Goal: Task Accomplishment & Management: Manage account settings

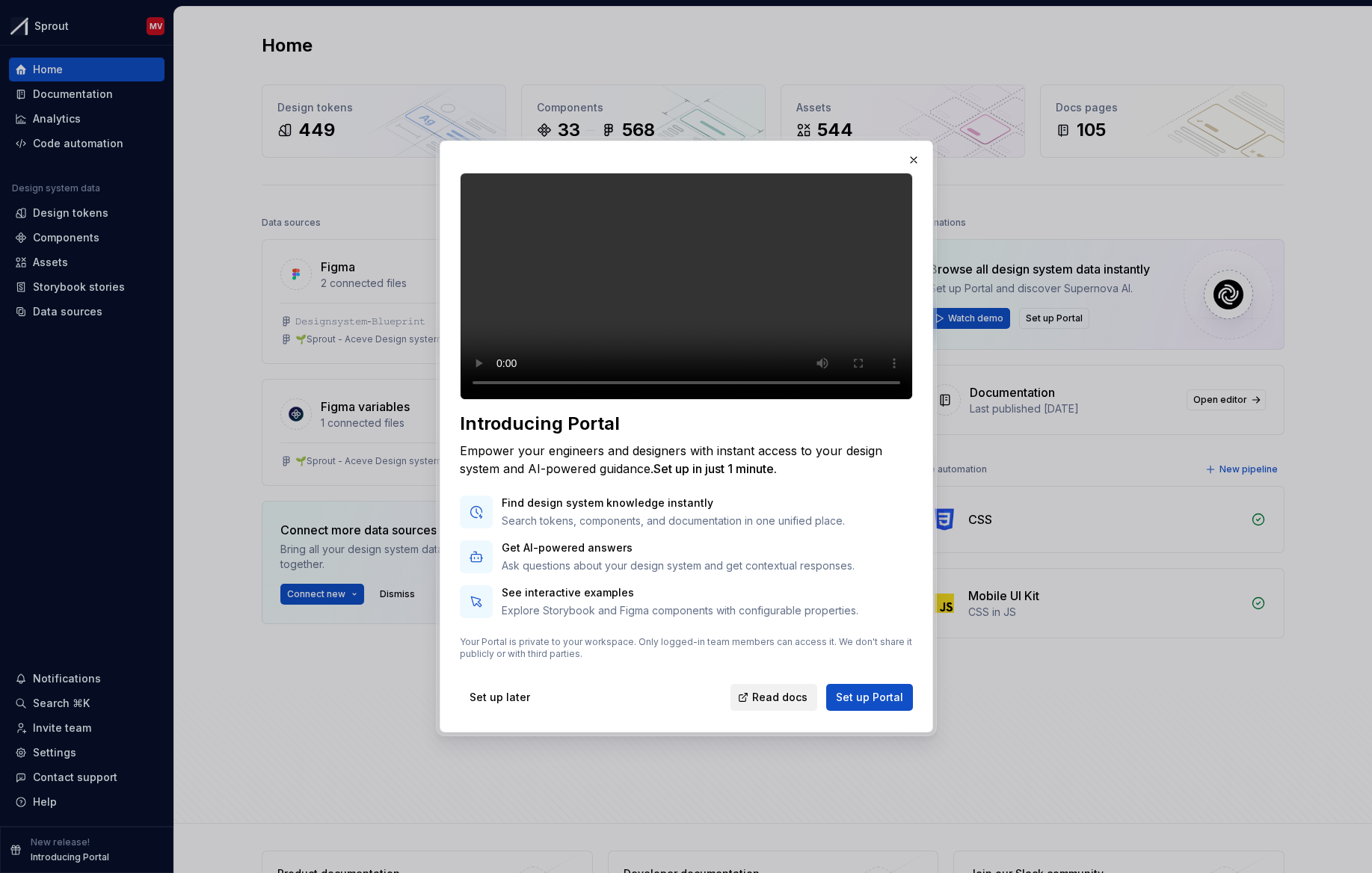
click at [769, 711] on link "Read docs" at bounding box center [773, 697] width 87 height 27
click at [851, 705] on span "Set up Portal" at bounding box center [869, 697] width 67 height 15
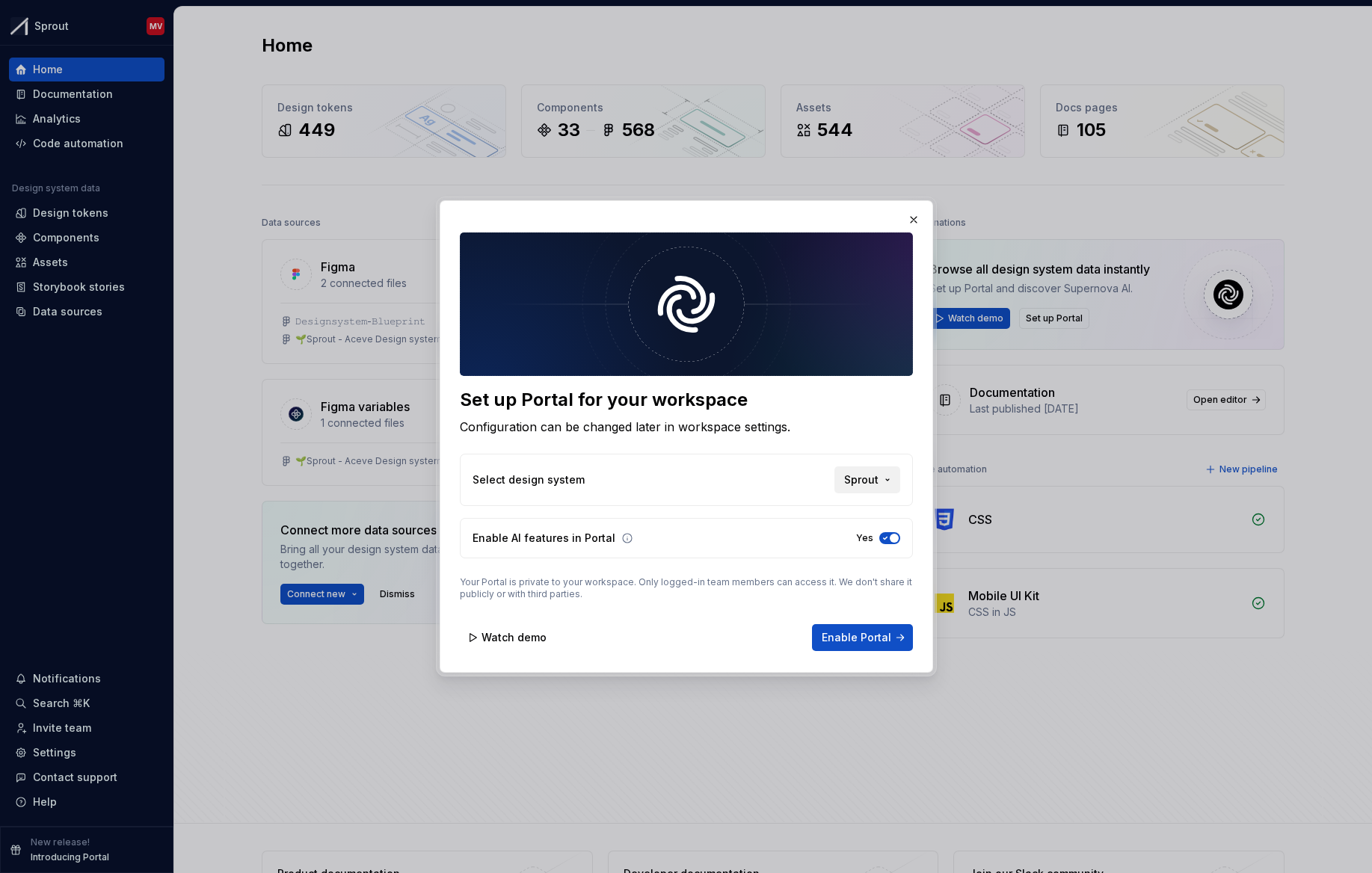
click at [860, 472] on span "Sprout" at bounding box center [861, 480] width 35 height 15
click at [854, 441] on div "Set up Portal for your workspace Configuration can be changed later in workspac…" at bounding box center [686, 436] width 1372 height 873
click at [876, 639] on span "Enable Portal" at bounding box center [856, 638] width 69 height 15
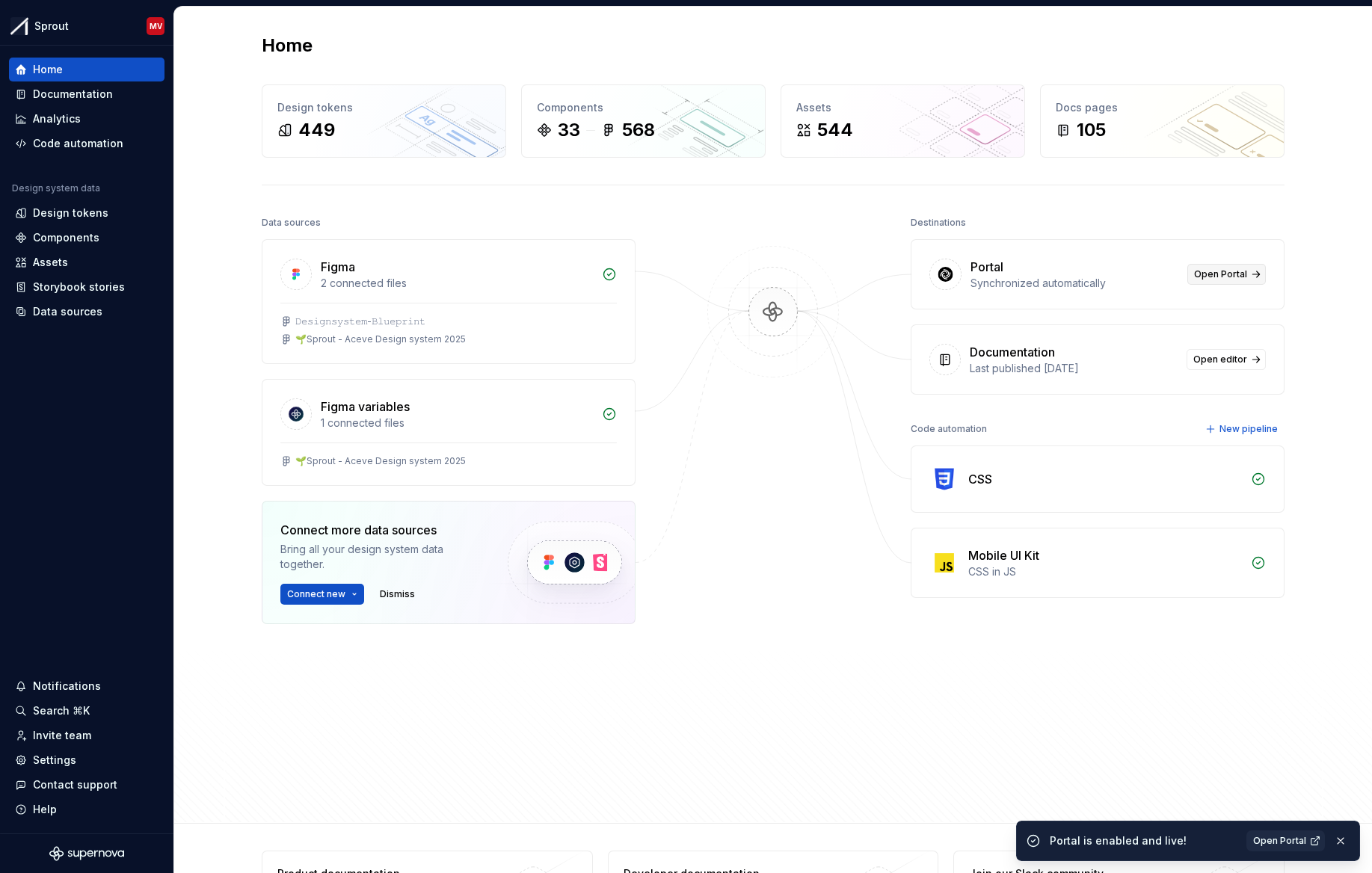
click at [1220, 278] on span "Open Portal" at bounding box center [1220, 274] width 53 height 12
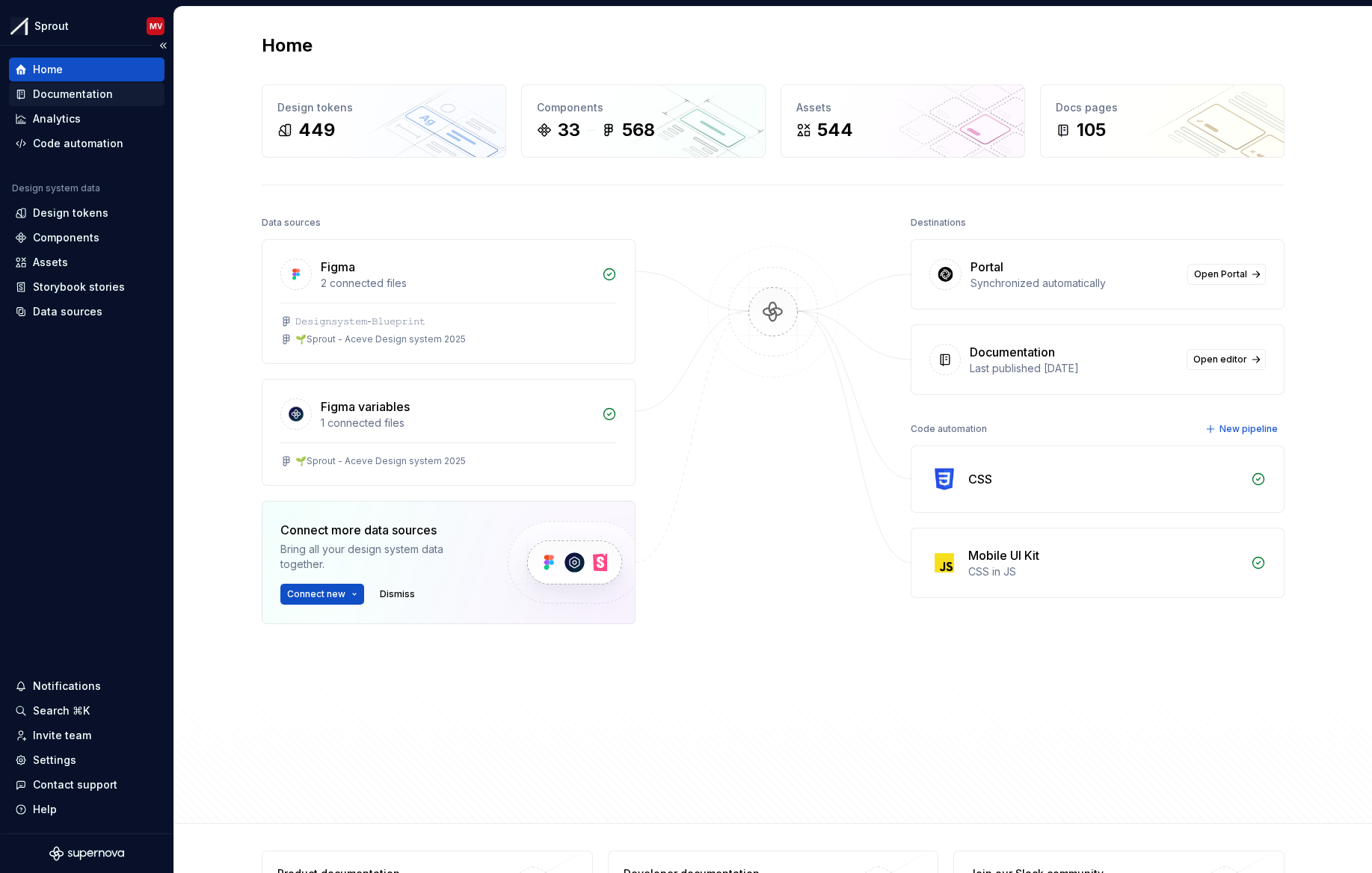
click at [75, 86] on div "Documentation" at bounding box center [73, 94] width 80 height 15
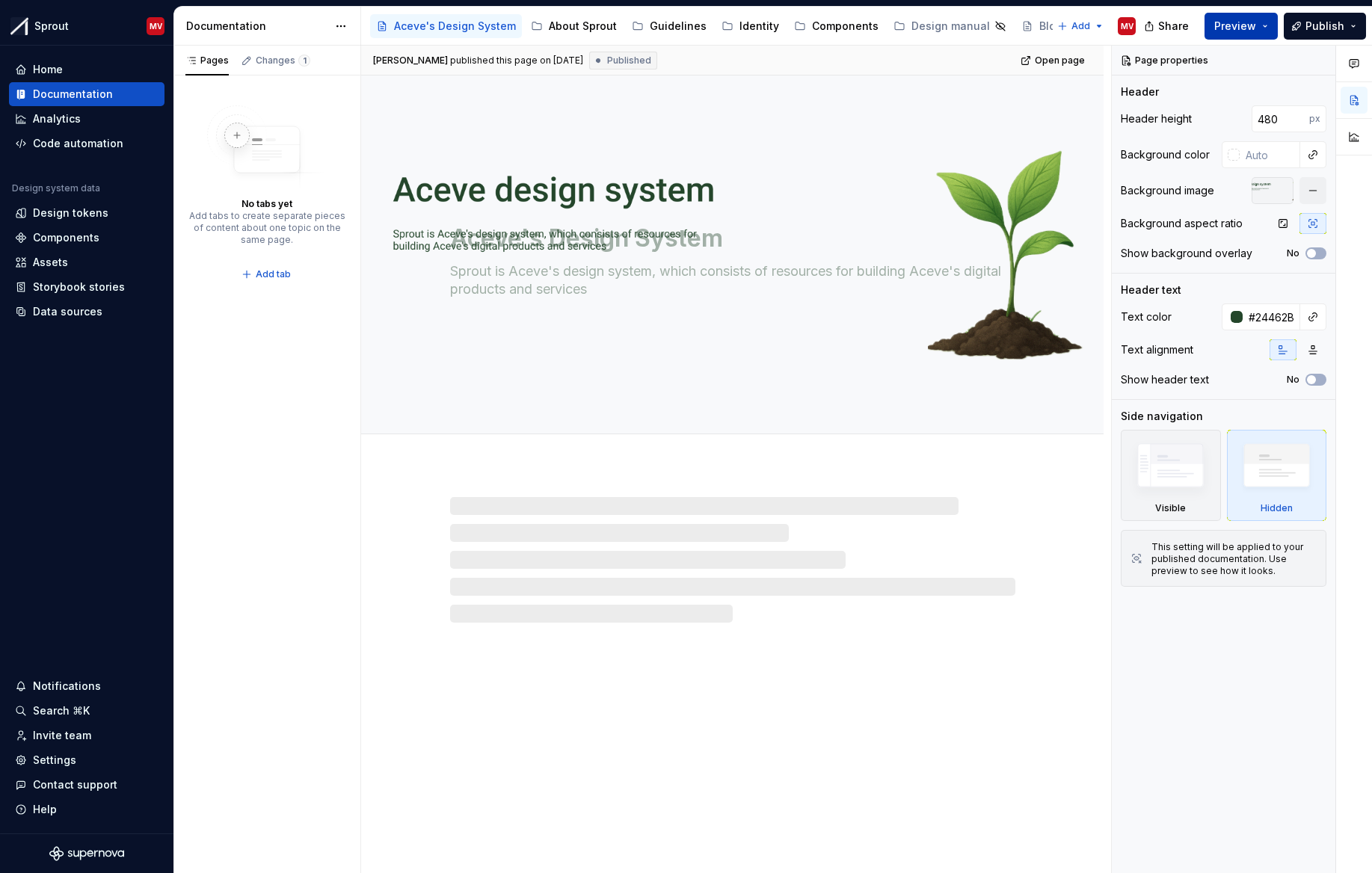
click at [1263, 20] on button "Preview" at bounding box center [1240, 26] width 73 height 27
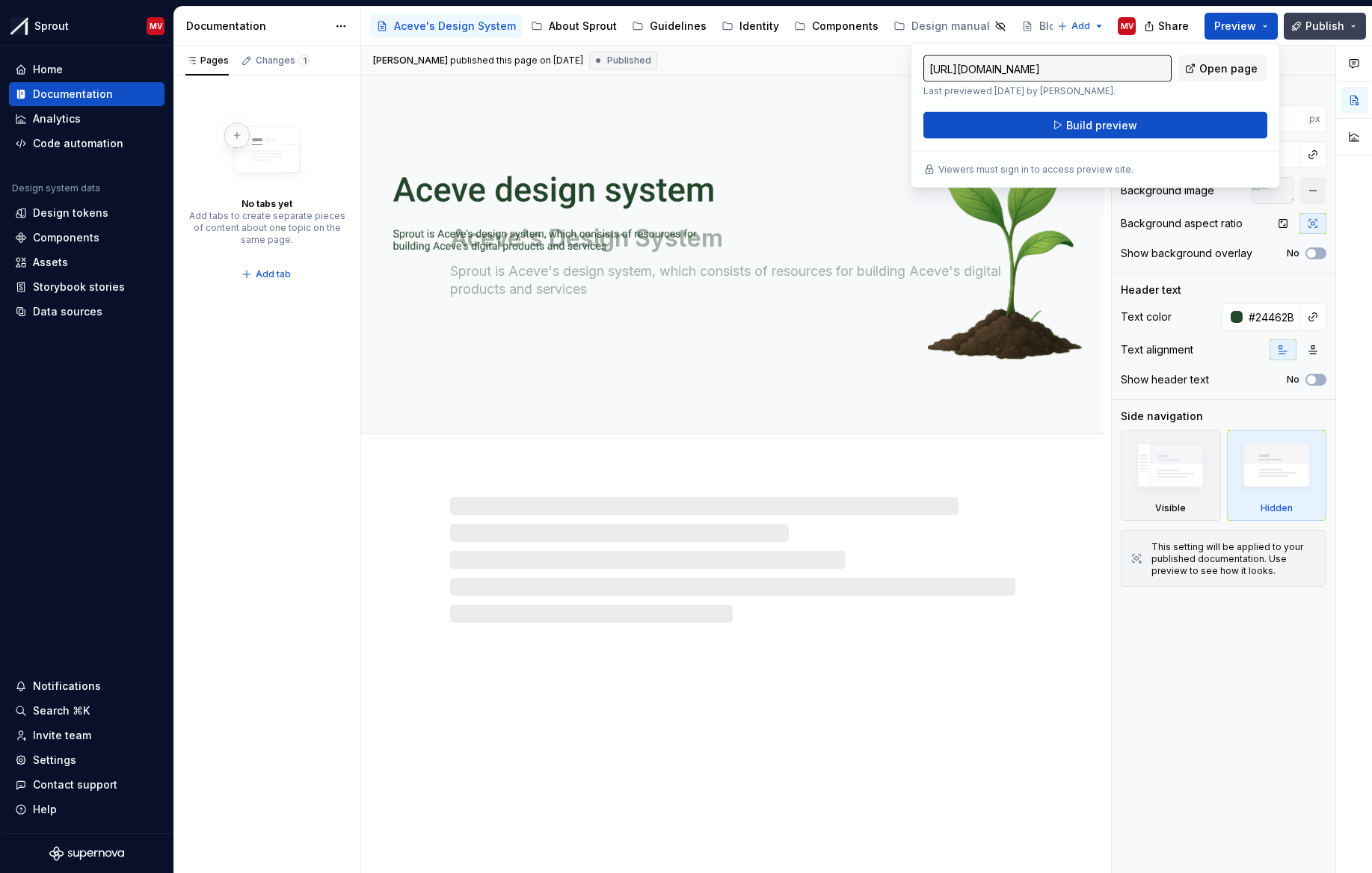
click at [1346, 26] on button "Publish" at bounding box center [1324, 26] width 82 height 27
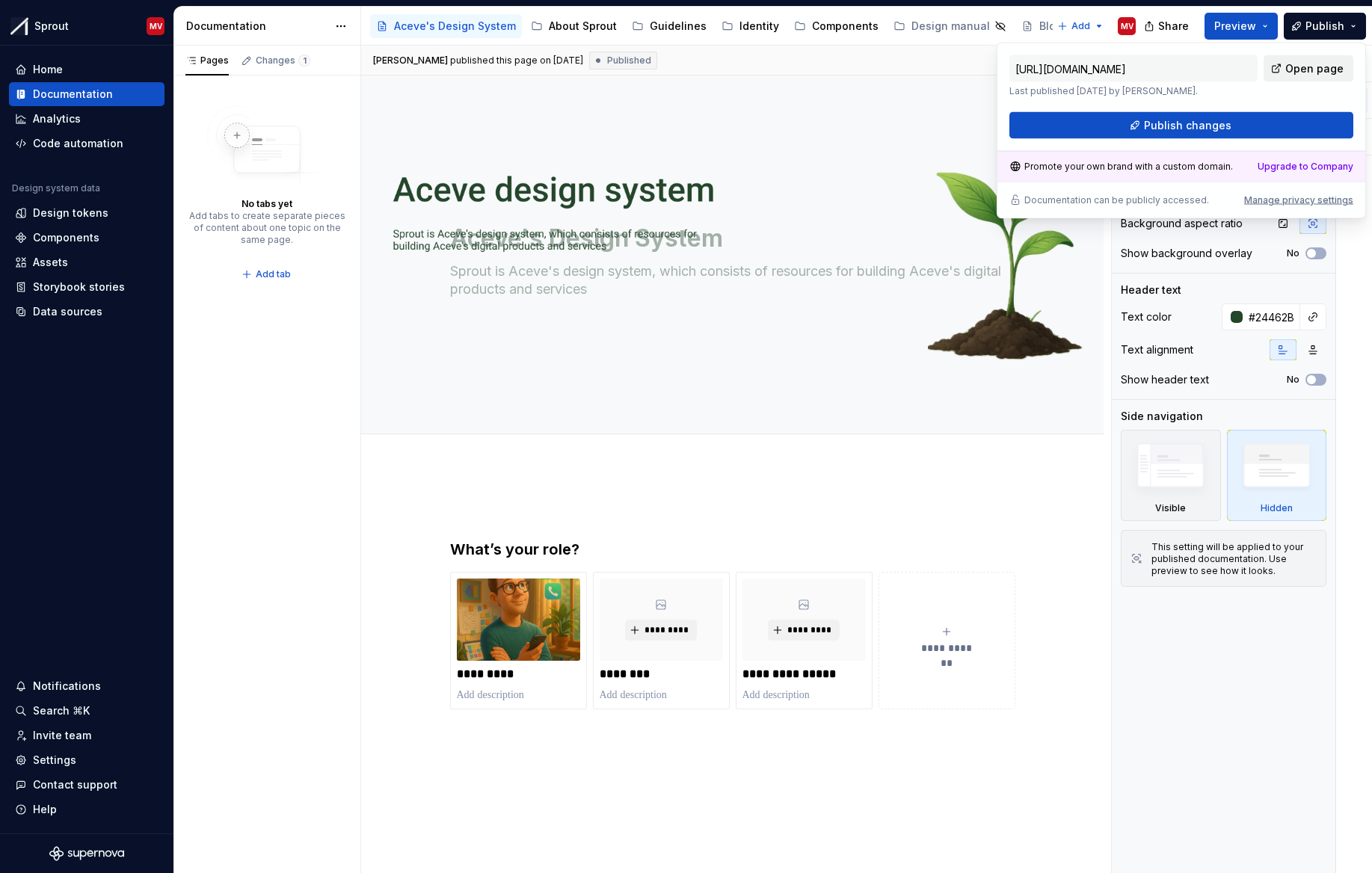
click at [1310, 73] on span "Open page" at bounding box center [1314, 68] width 59 height 15
type textarea "*"
click at [1279, 201] on div "Manage privacy settings" at bounding box center [1298, 200] width 109 height 12
type input "[URL][DOMAIN_NAME]"
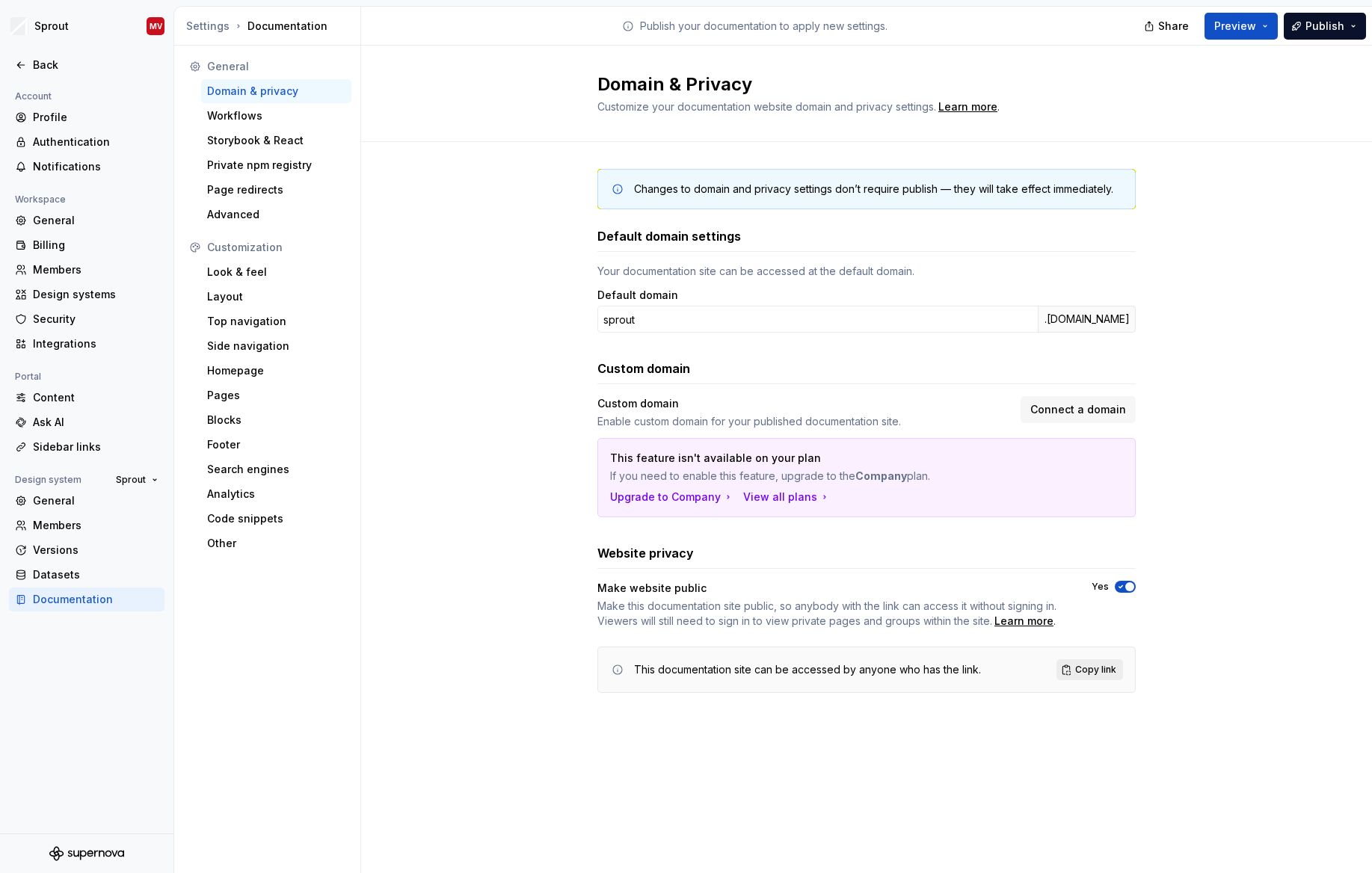
click at [1082, 669] on span "Copy link" at bounding box center [1095, 669] width 41 height 12
click at [271, 541] on div "Other" at bounding box center [276, 544] width 138 height 15
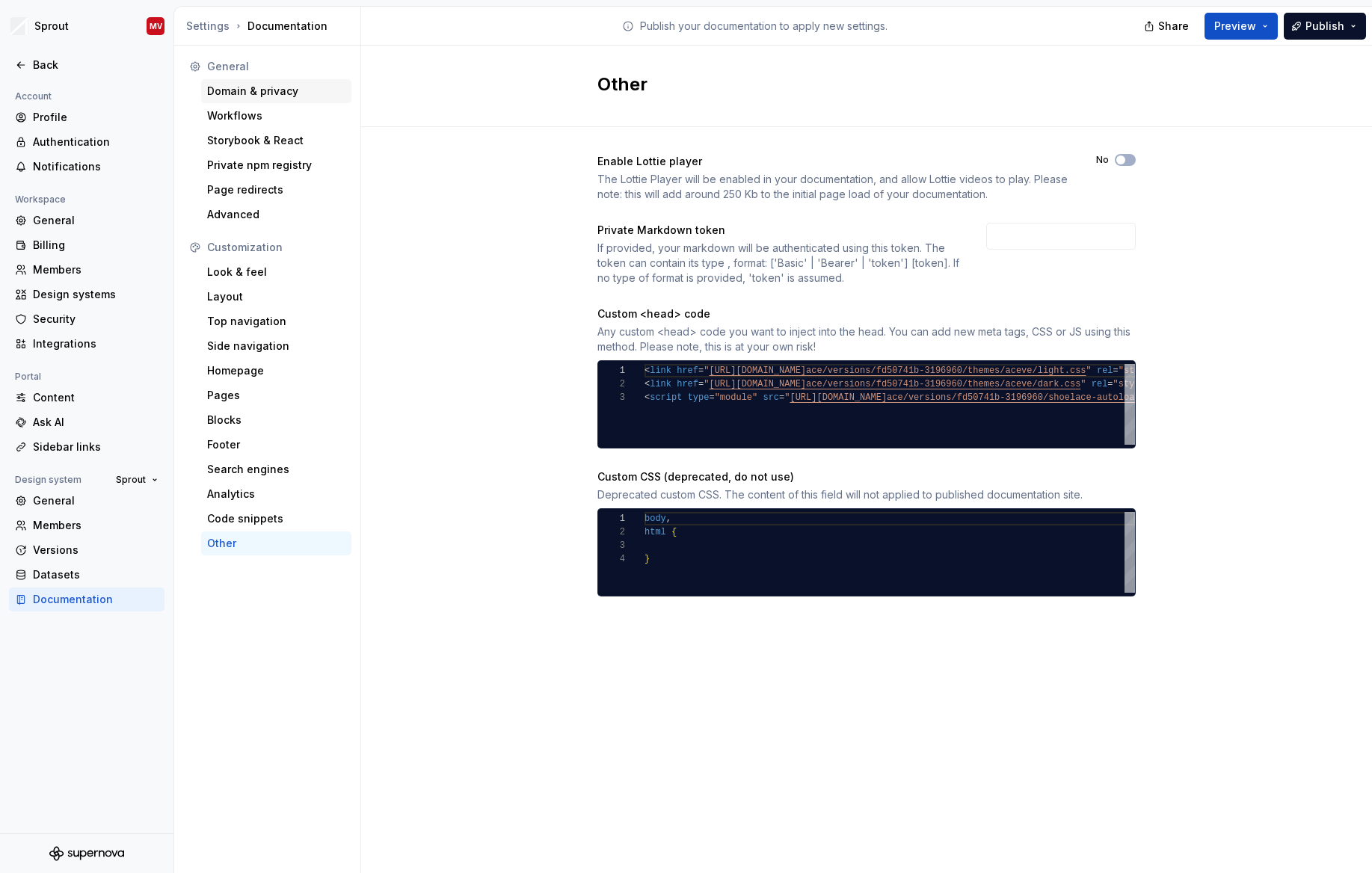
click at [254, 86] on div "Domain & privacy" at bounding box center [276, 91] width 138 height 15
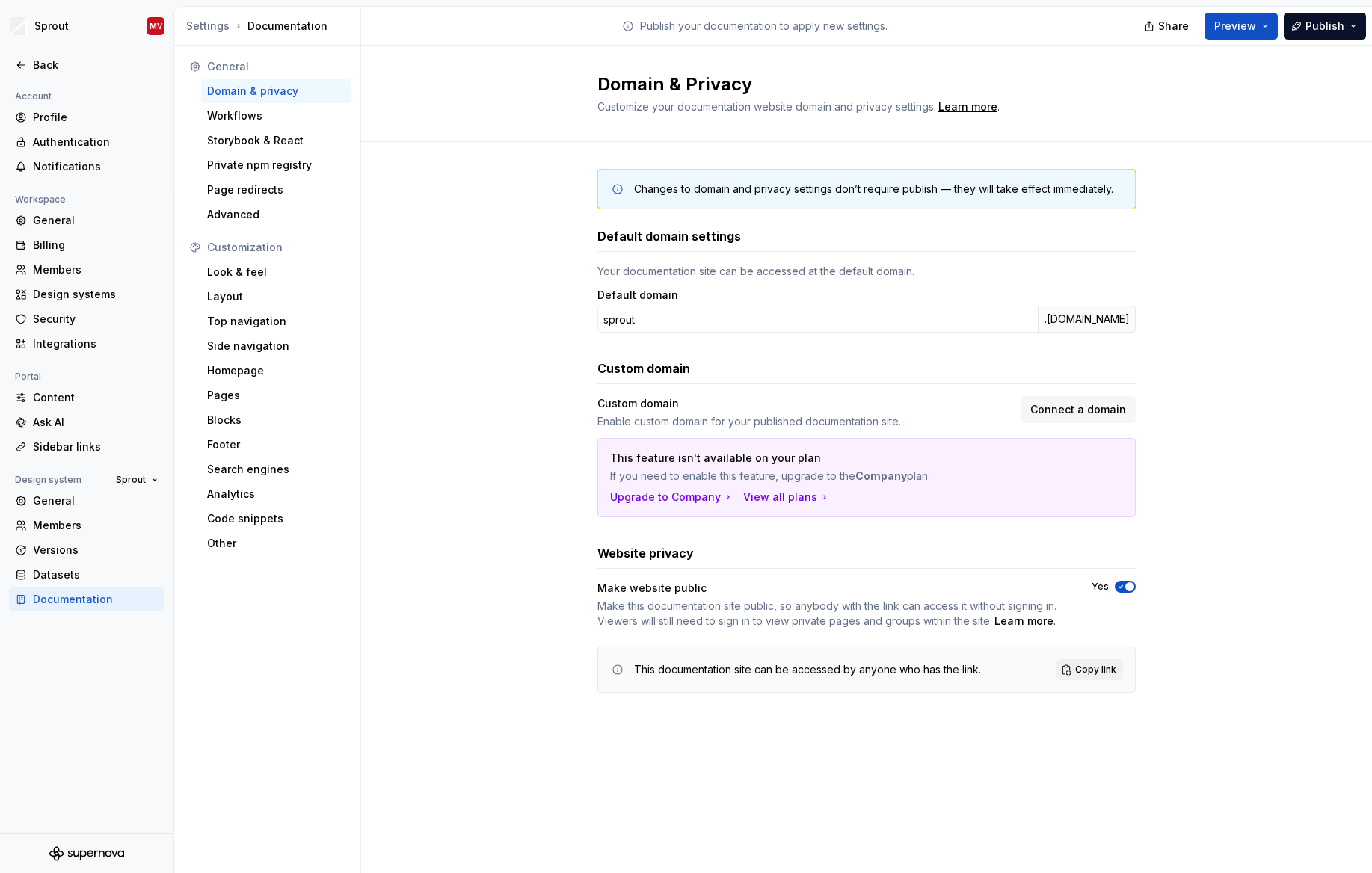
click at [1122, 580] on button "Yes" at bounding box center [1125, 587] width 21 height 12
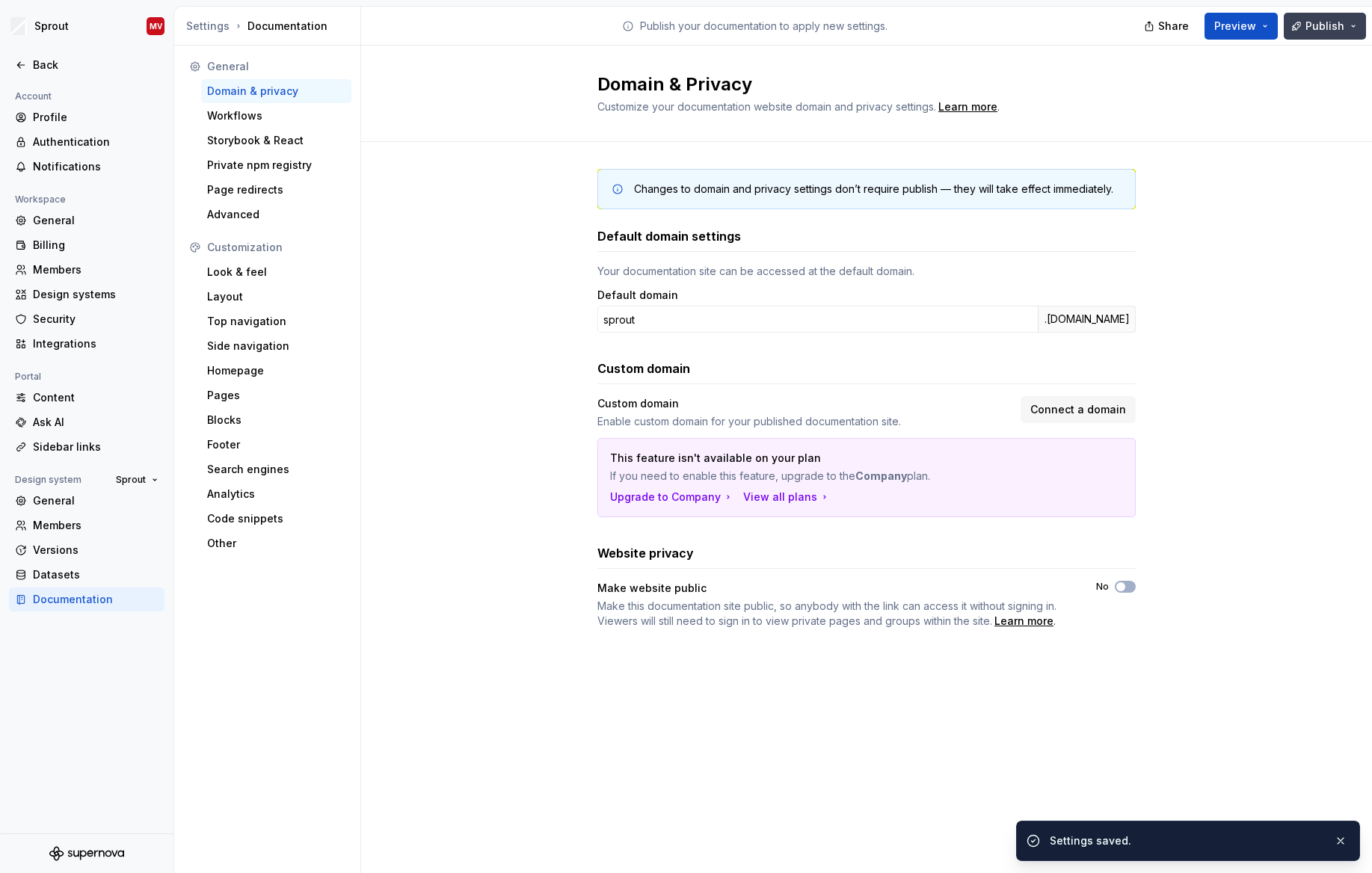
click at [1311, 27] on span "Publish" at bounding box center [1325, 26] width 39 height 15
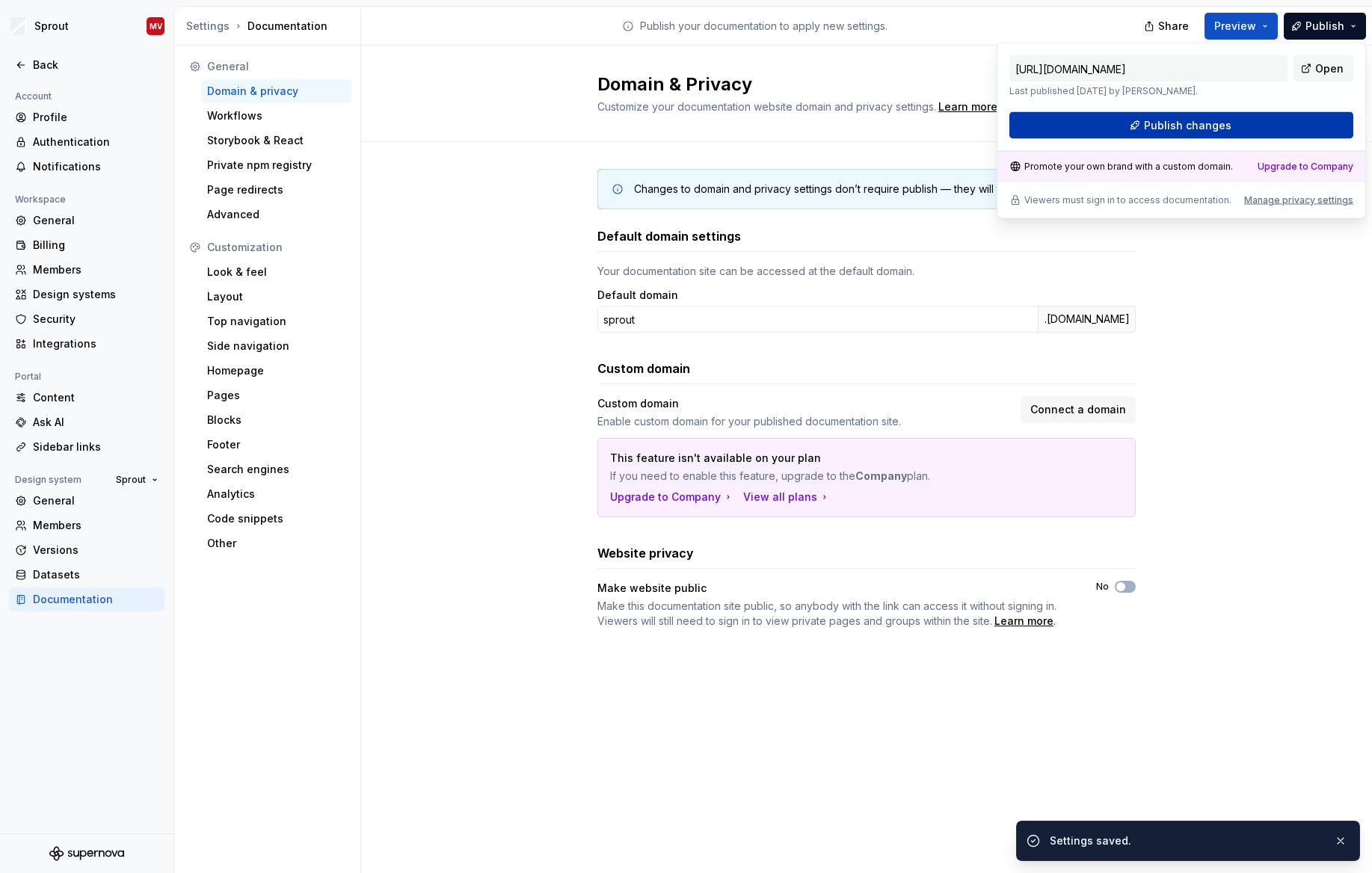
click at [1262, 120] on button "Publish changes" at bounding box center [1181, 126] width 344 height 27
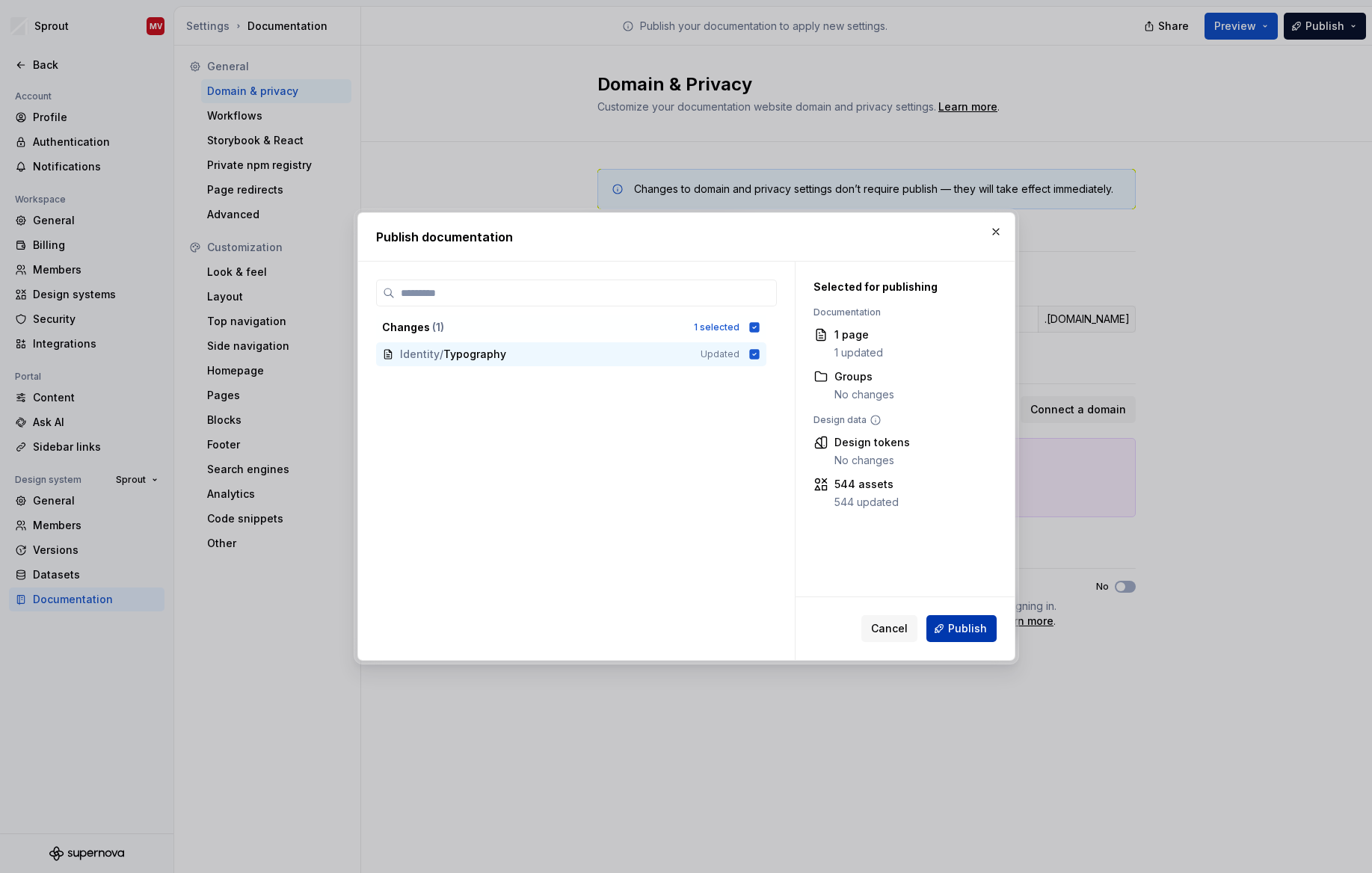
click at [961, 630] on span "Publish" at bounding box center [967, 629] width 39 height 15
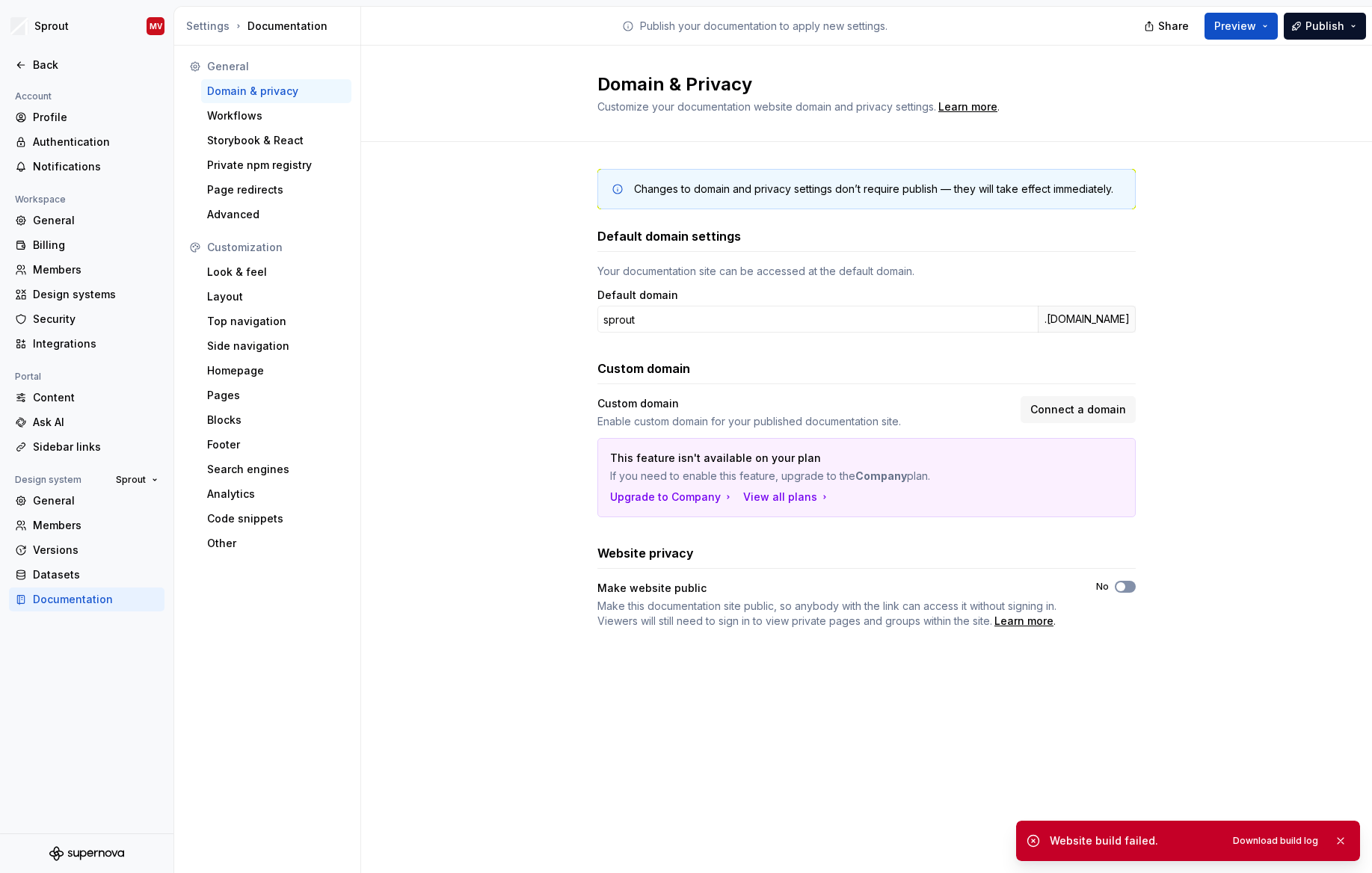
click at [1125, 585] on span "button" at bounding box center [1121, 587] width 9 height 9
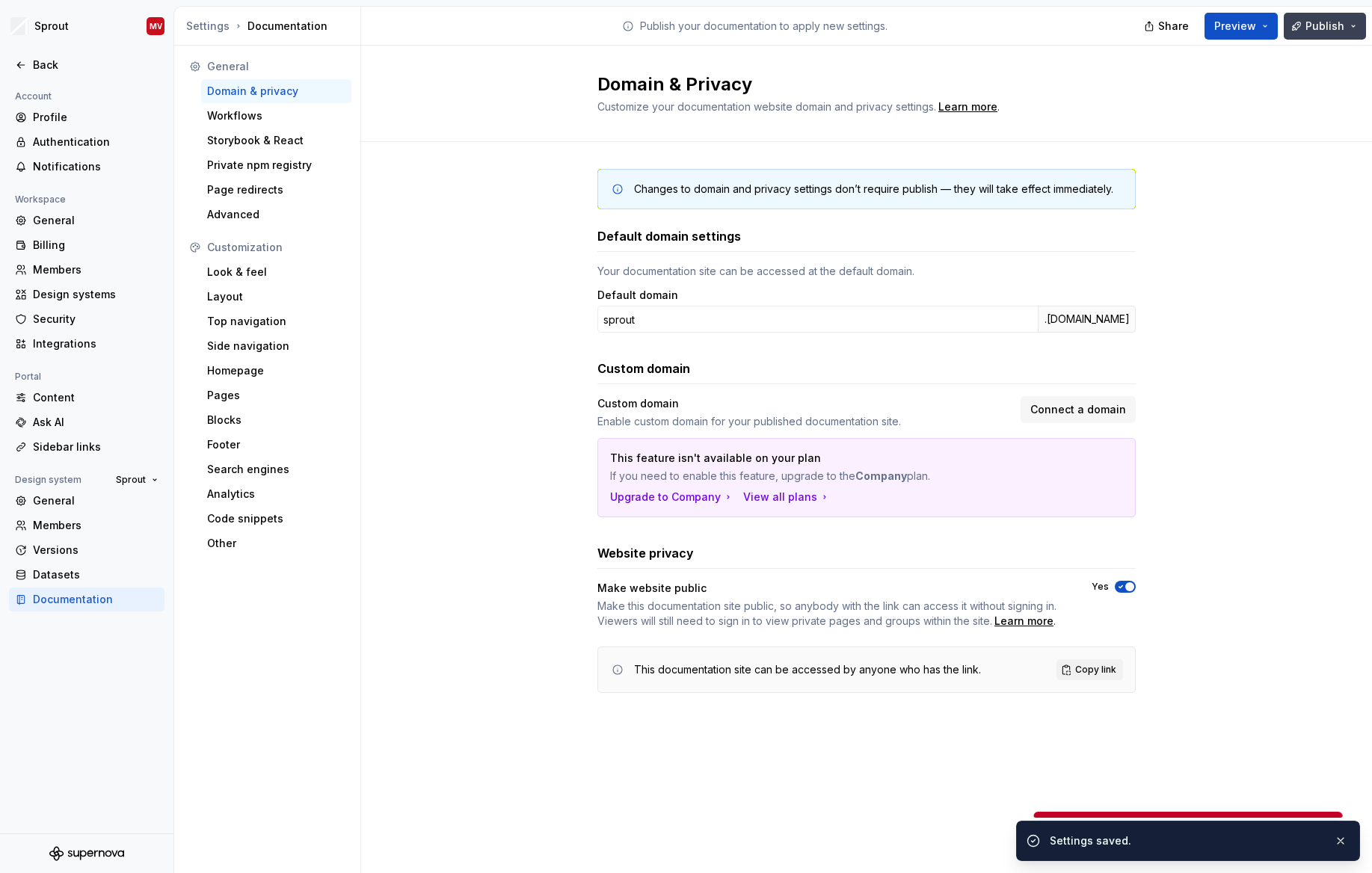
click at [1316, 25] on span "Publish" at bounding box center [1325, 26] width 39 height 15
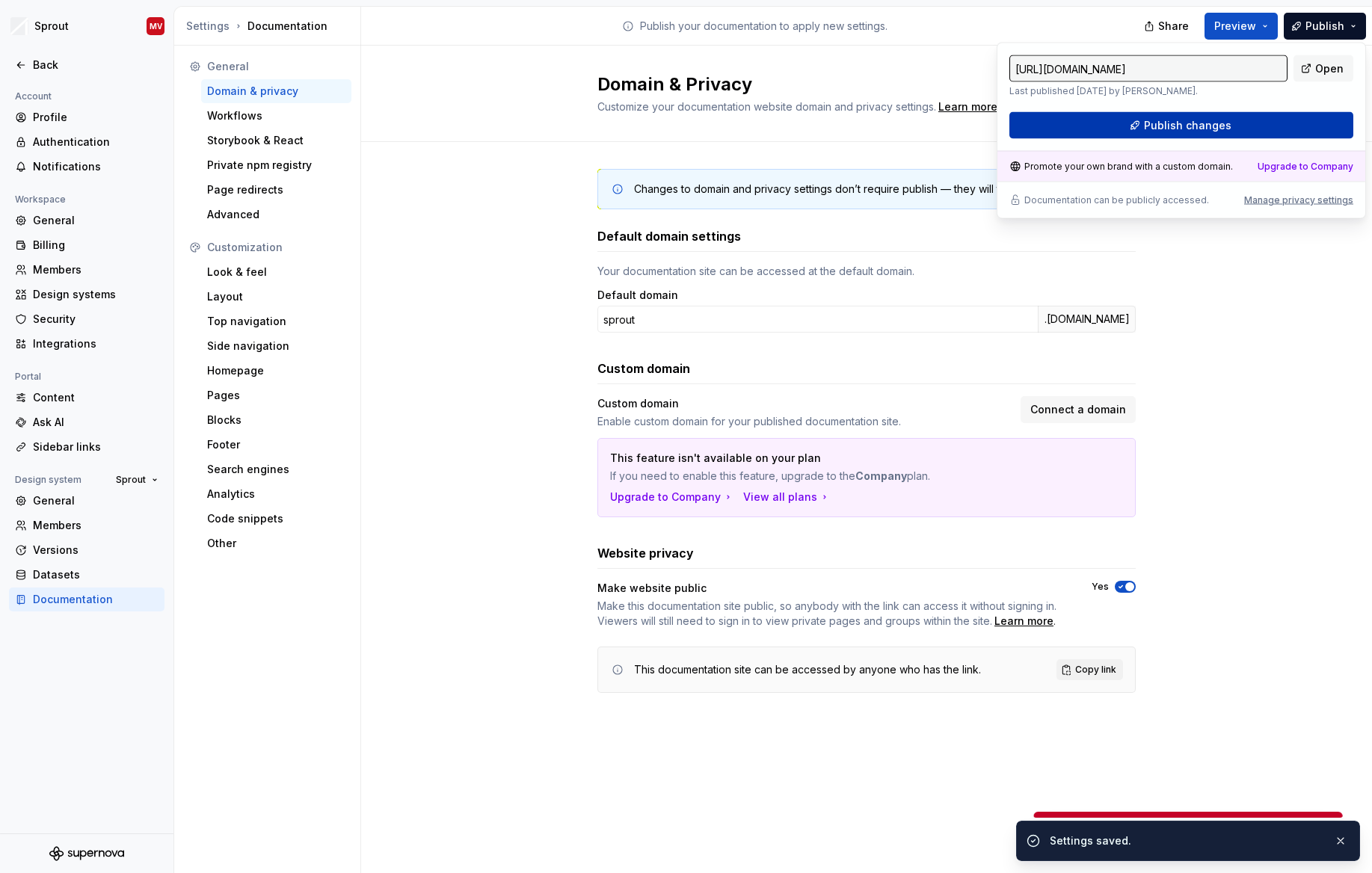
click at [1167, 128] on span "Publish changes" at bounding box center [1187, 126] width 87 height 15
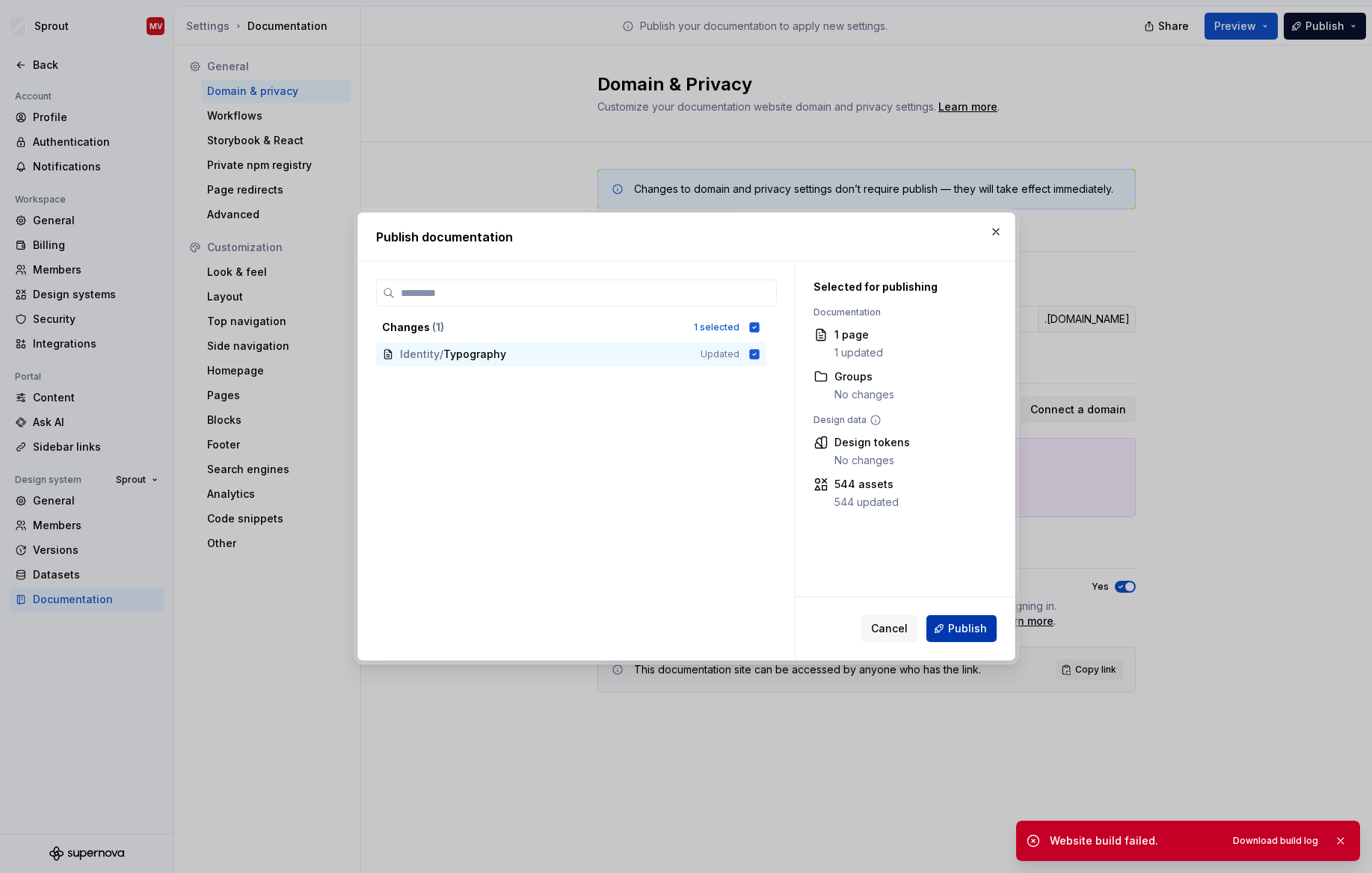
click at [969, 629] on span "Publish" at bounding box center [967, 629] width 39 height 15
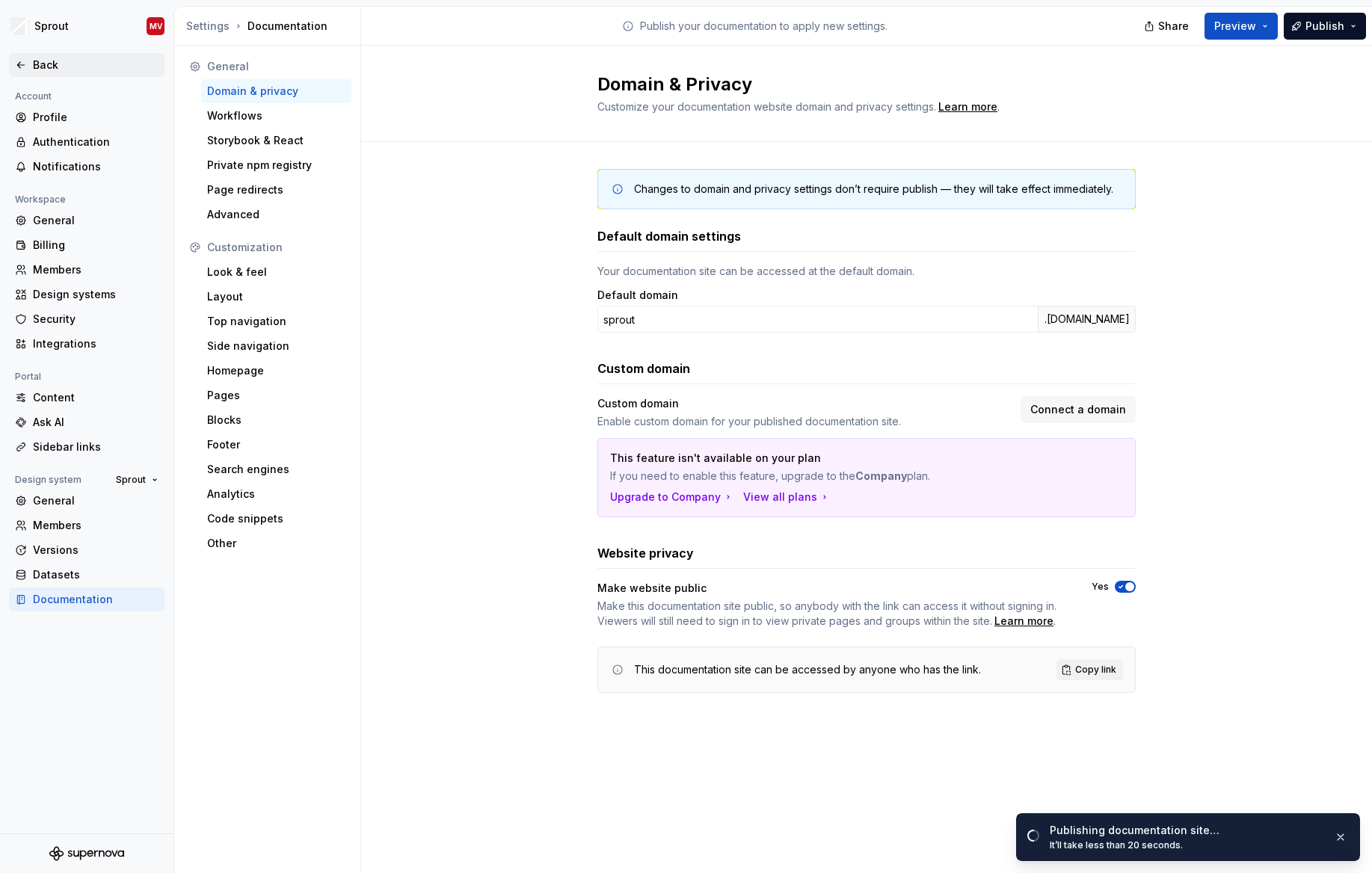
click at [32, 62] on div "Back" at bounding box center [87, 65] width 144 height 15
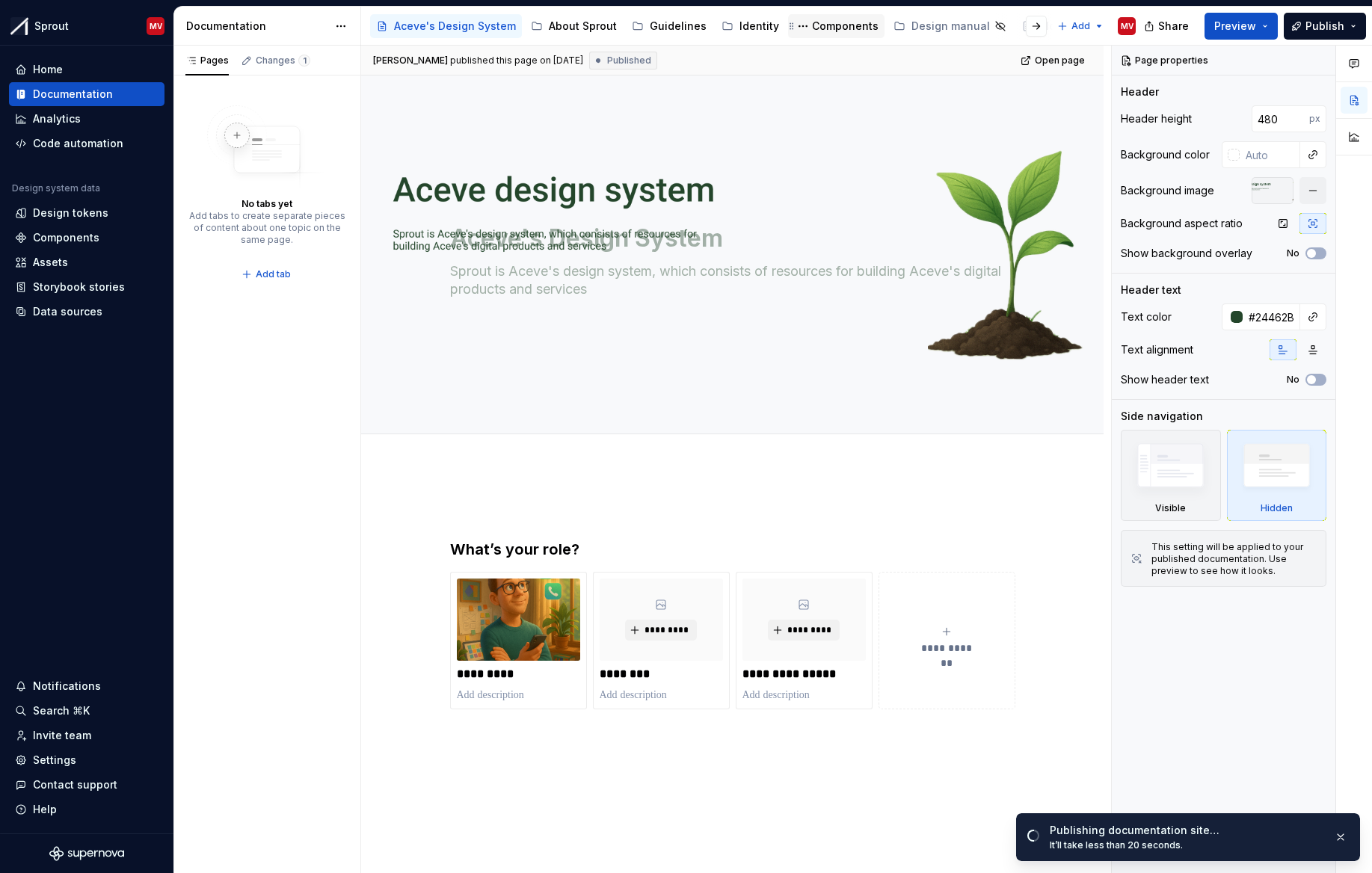
click at [836, 34] on div "Components" at bounding box center [836, 26] width 84 height 18
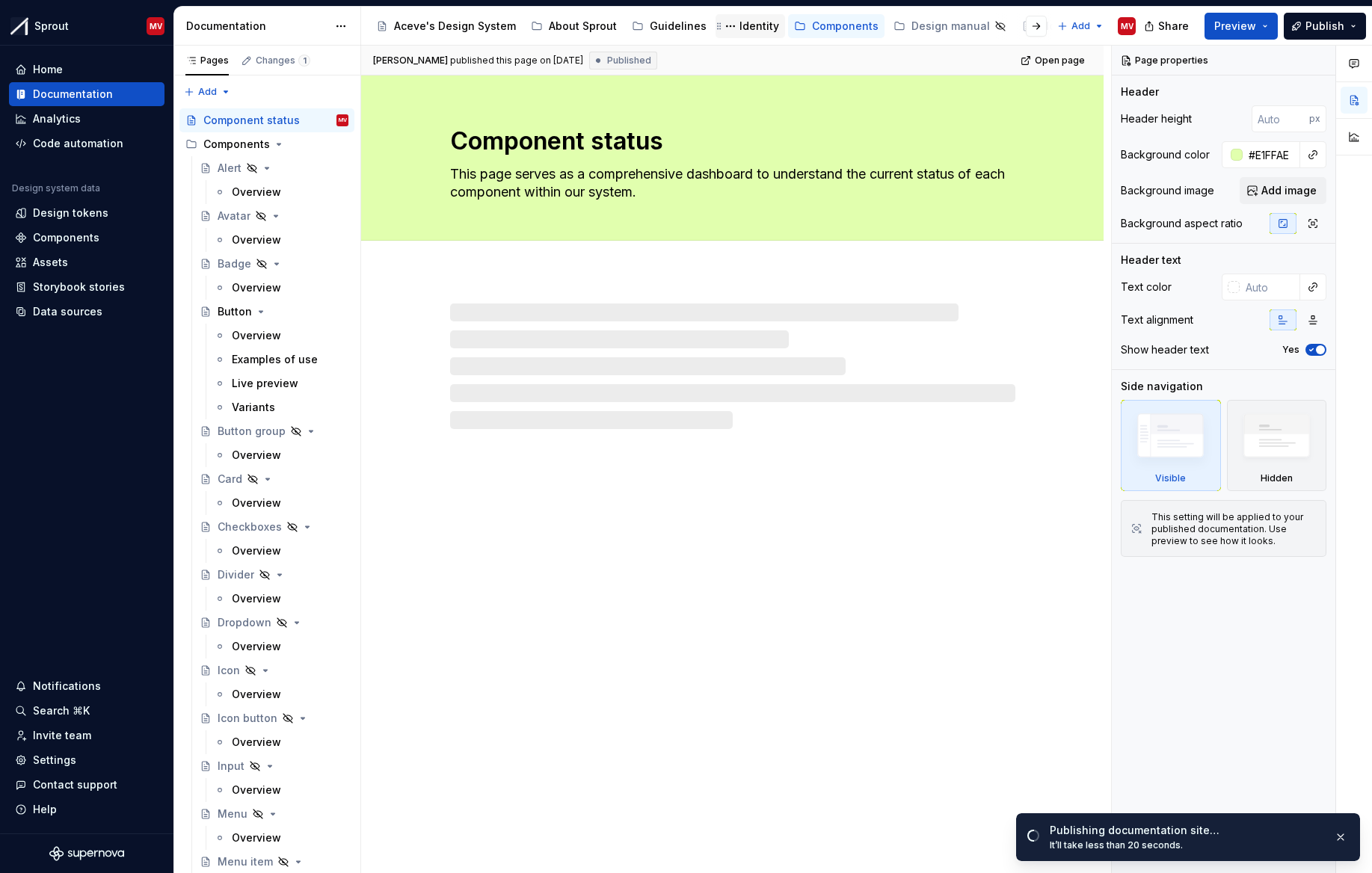
click at [761, 28] on div "Identity" at bounding box center [759, 26] width 40 height 15
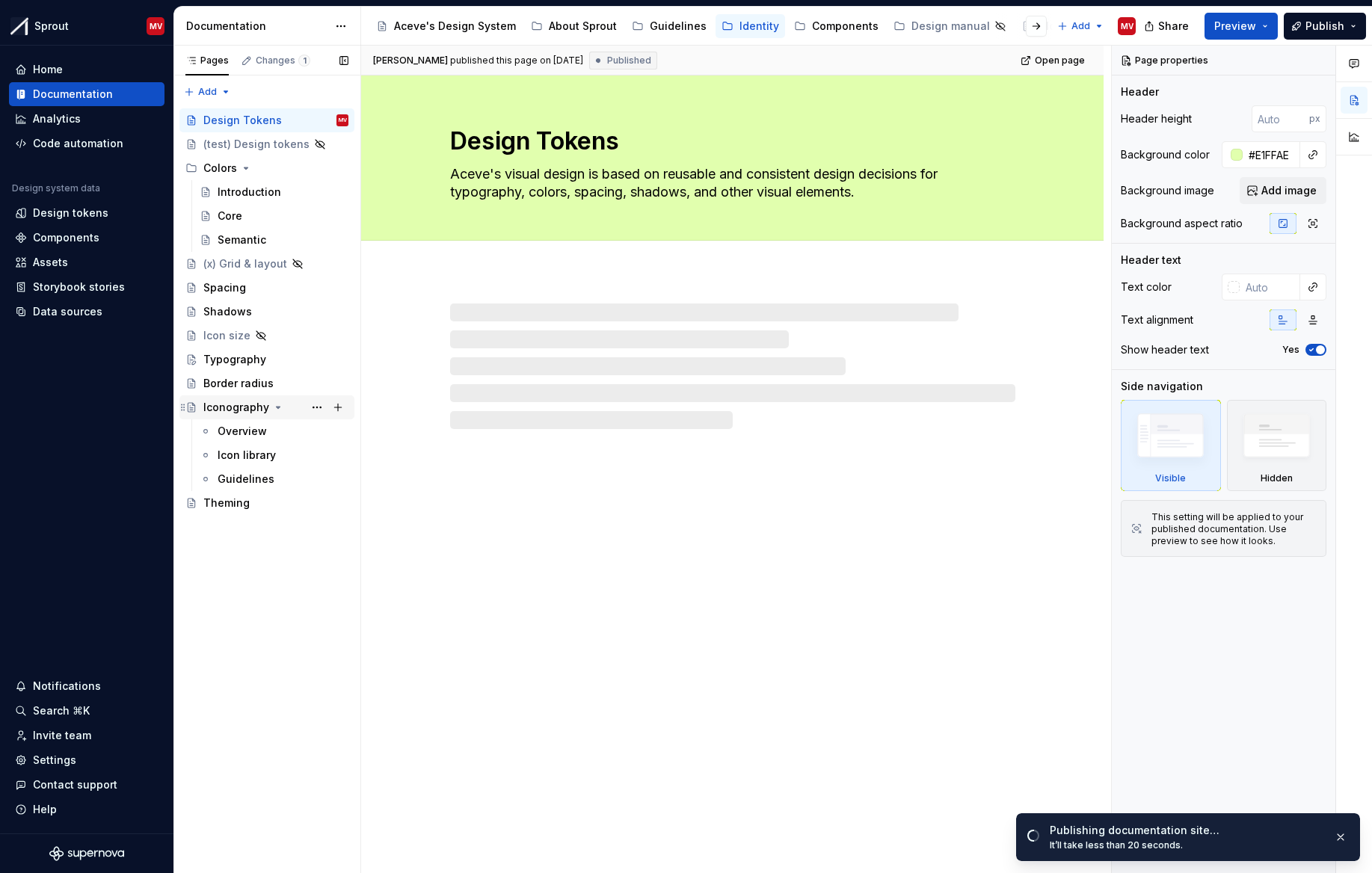
click at [248, 404] on div "Iconography" at bounding box center [235, 408] width 65 height 15
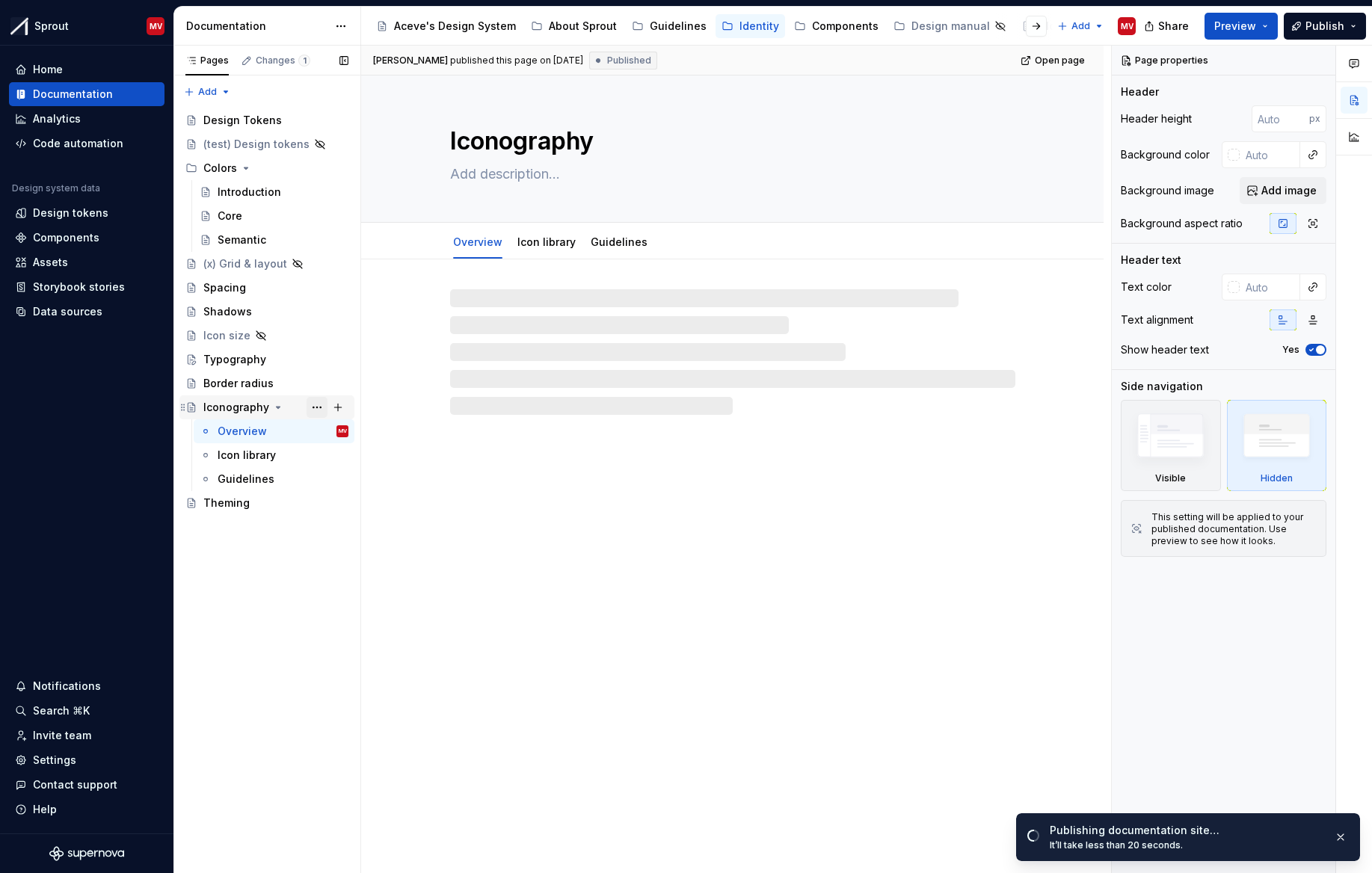
click at [313, 407] on button "Page tree" at bounding box center [317, 408] width 21 height 21
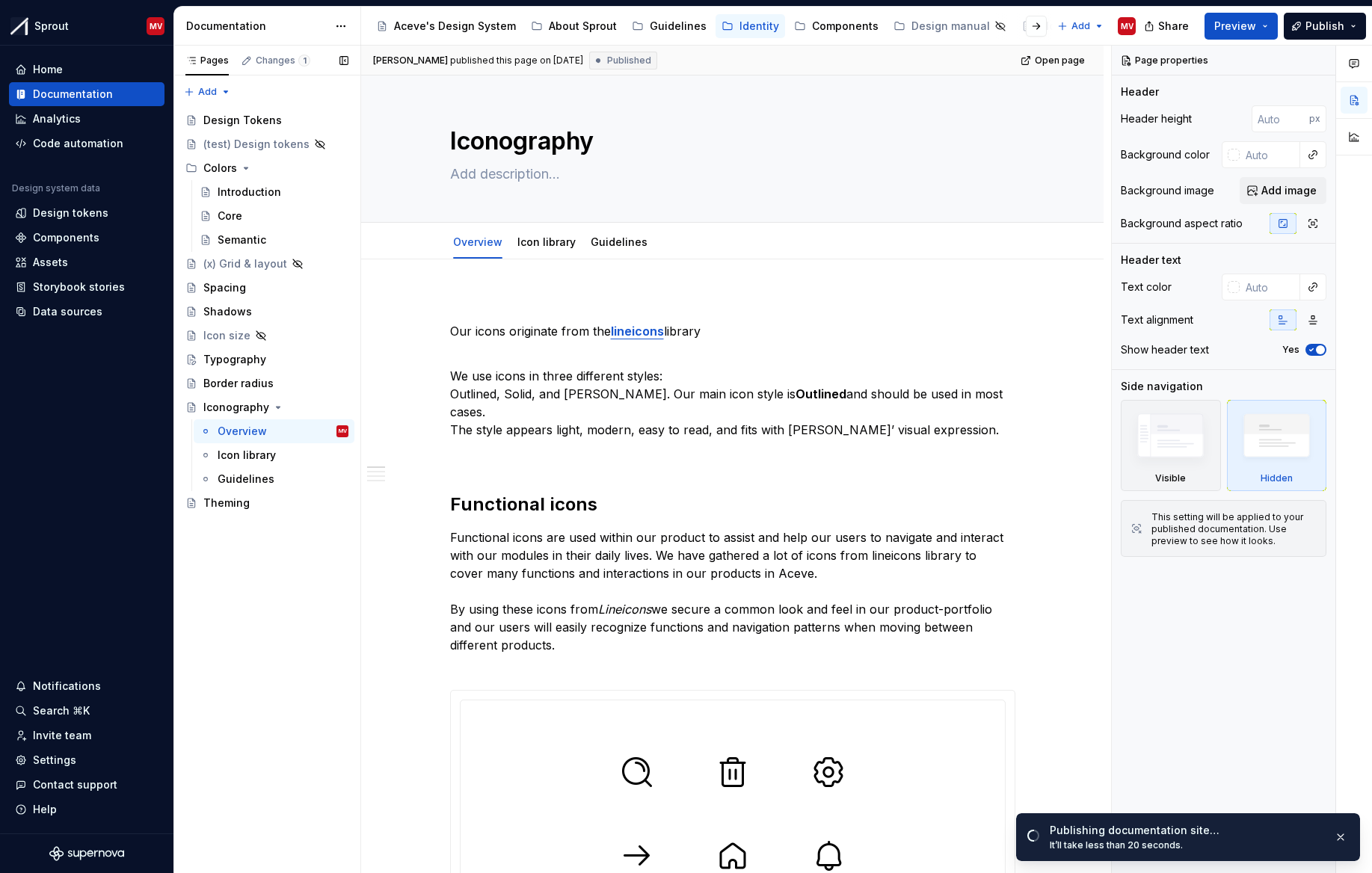
click at [308, 756] on div "Pages Changes 1 Add Accessibility guide for tree Page tree. Navigate the tree w…" at bounding box center [267, 459] width 187 height 828
click at [320, 415] on button "Page tree" at bounding box center [317, 408] width 21 height 21
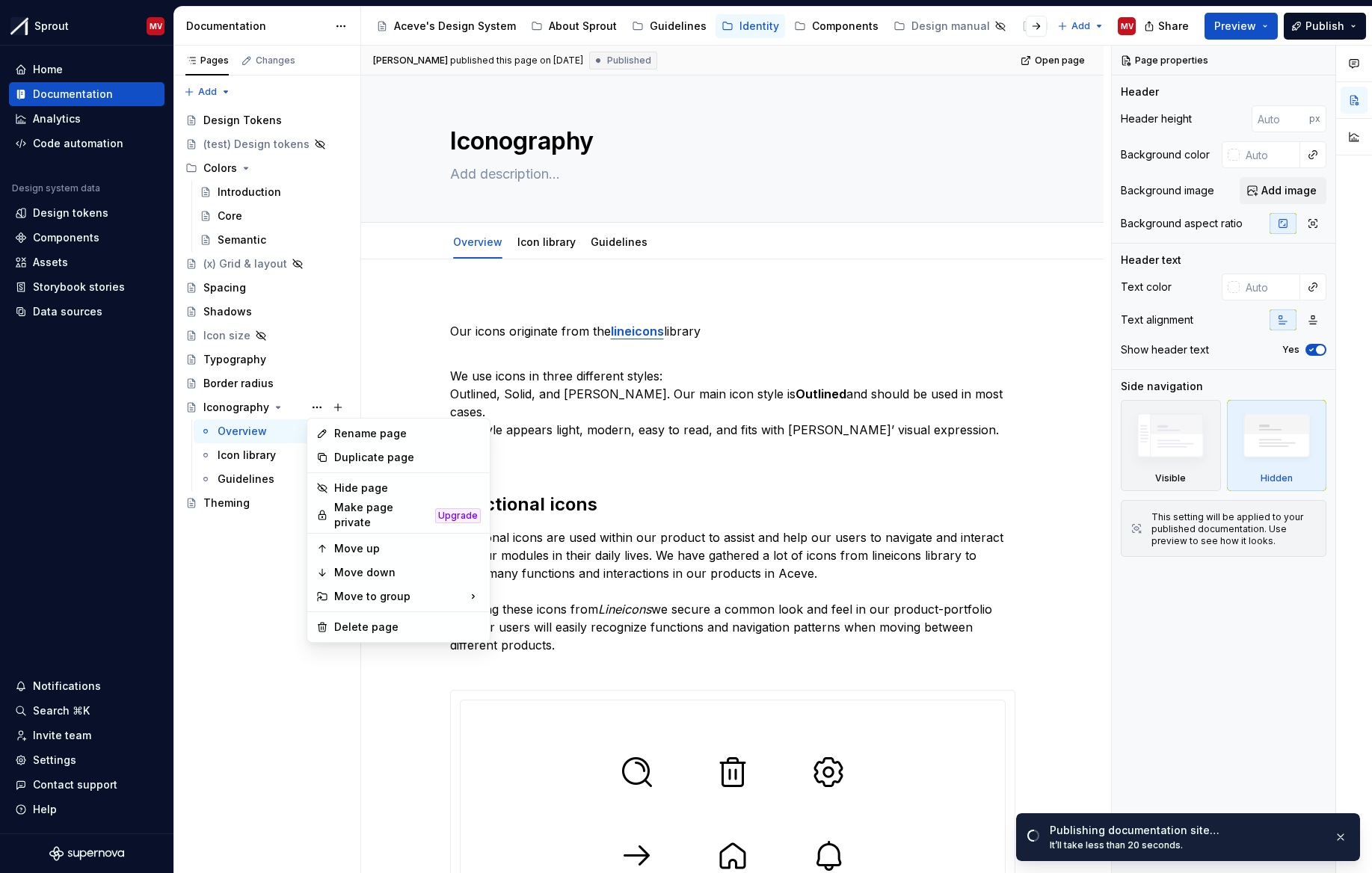
click at [824, 246] on html "Sprout MV Home Documentation Analytics Code automation Design system data Desig…" at bounding box center [686, 436] width 1372 height 873
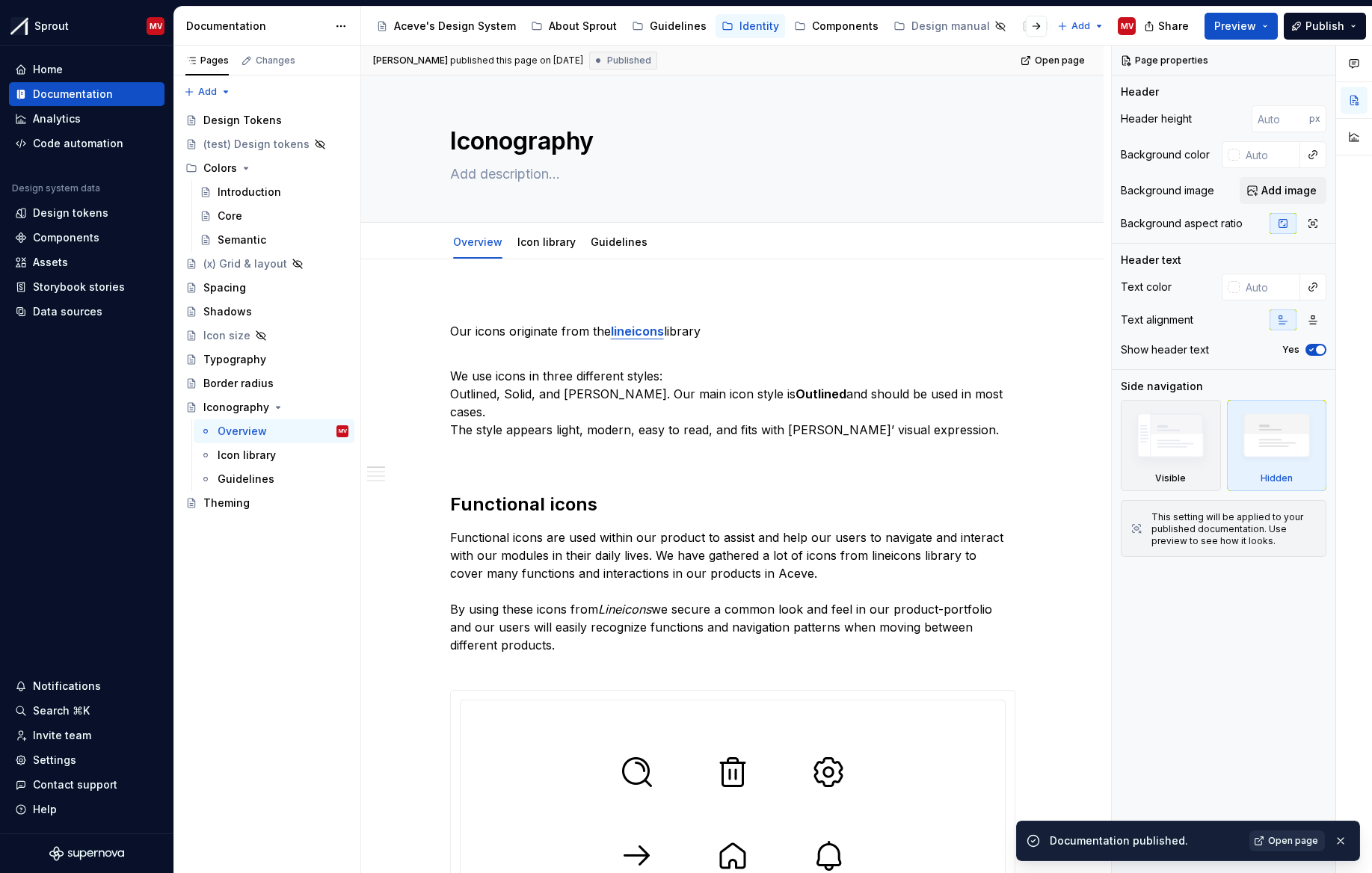
click at [1295, 838] on span "Open page" at bounding box center [1292, 841] width 50 height 12
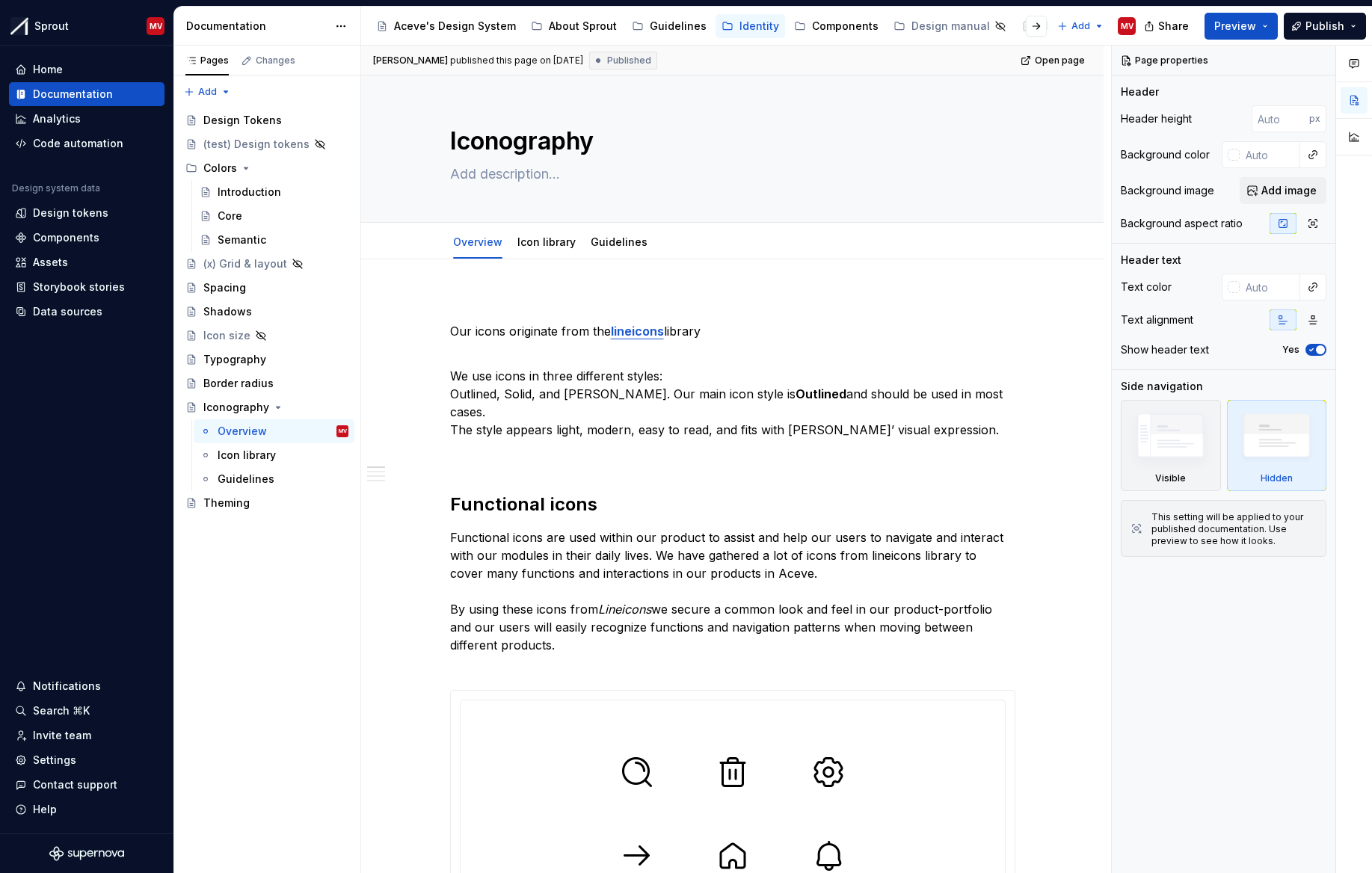
type textarea "*"
